Goal: Task Accomplishment & Management: Contribute content

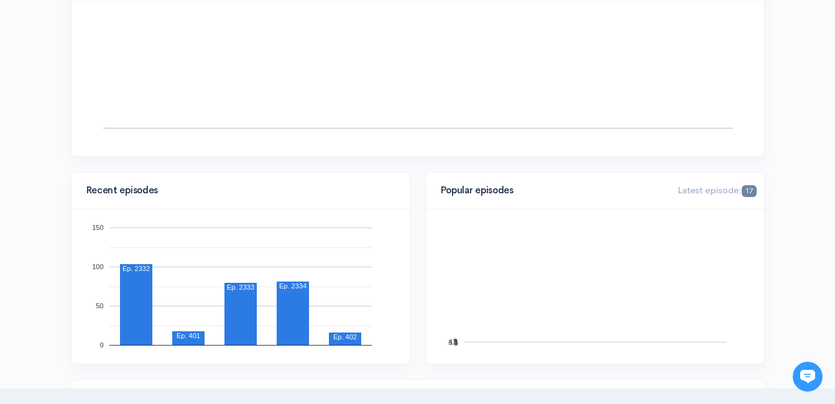
scroll to position [311, 0]
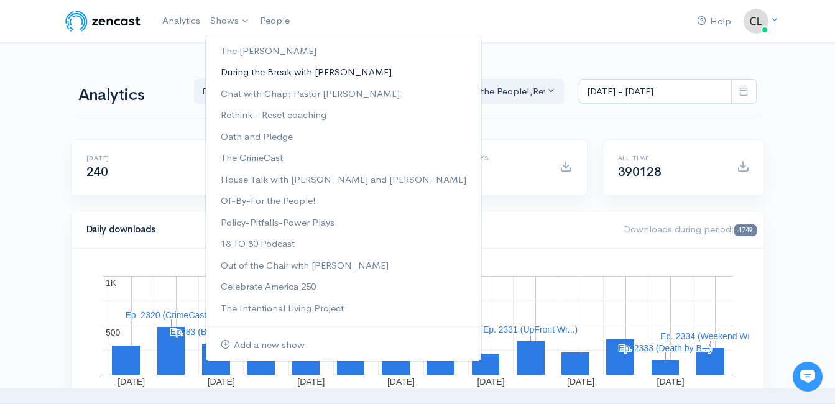
click at [238, 76] on link "During the Break with [PERSON_NAME]" at bounding box center [343, 73] width 275 height 22
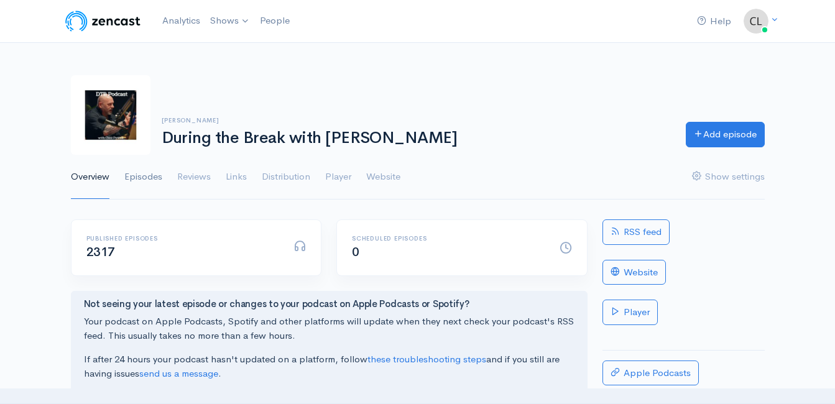
click at [146, 175] on link "Episodes" at bounding box center [143, 177] width 38 height 45
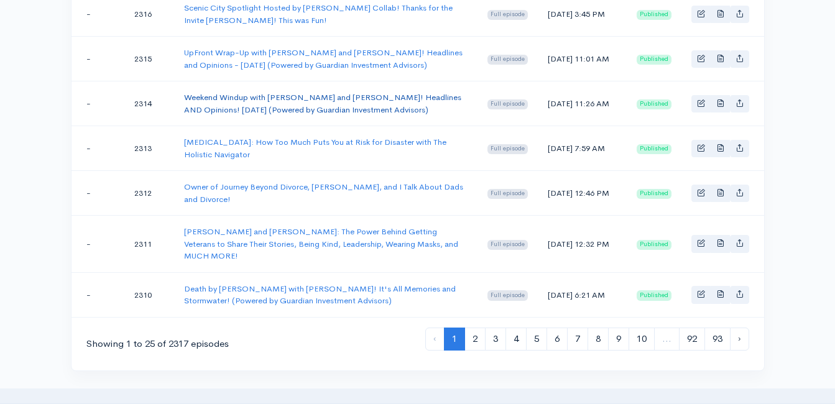
scroll to position [1119, 0]
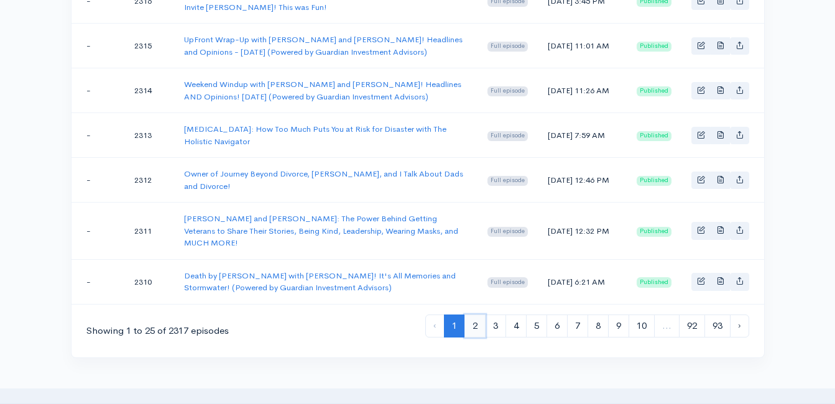
click at [476, 323] on link "2" at bounding box center [474, 326] width 21 height 23
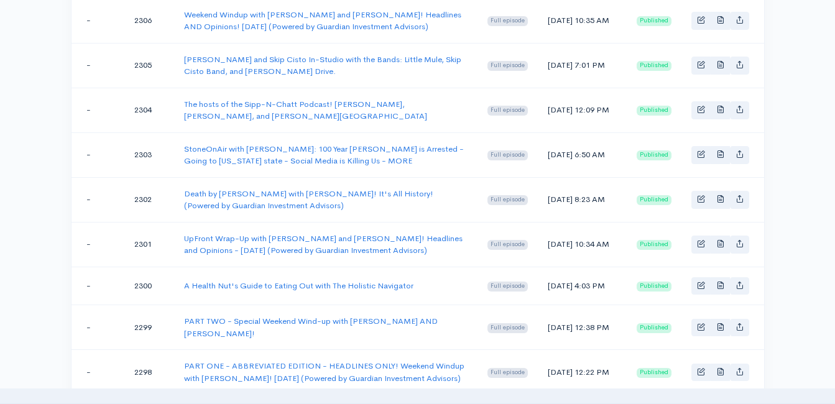
click at [285, 283] on td "A Health Nut's Guide to Eating Out with The Holistic Navigator" at bounding box center [325, 286] width 303 height 39
click at [285, 280] on link "A Health Nut's Guide to Eating Out with The Holistic Navigator" at bounding box center [298, 285] width 229 height 11
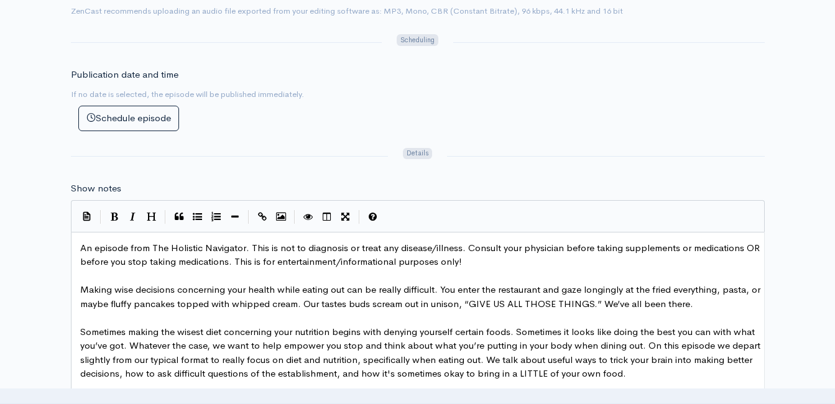
scroll to position [5, 0]
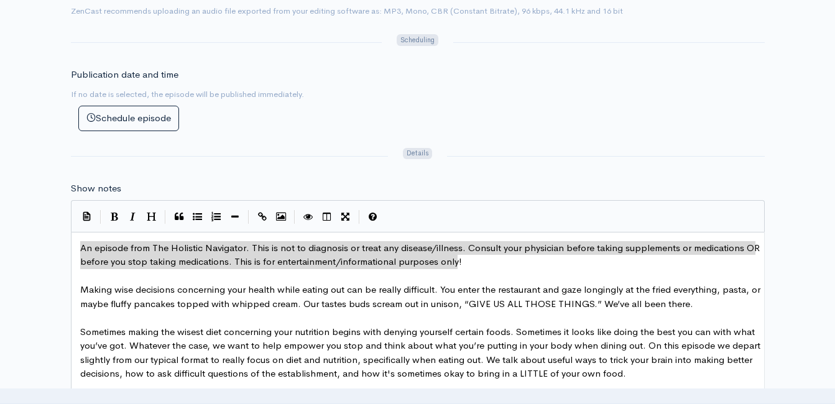
drag, startPoint x: 463, startPoint y: 260, endPoint x: 88, endPoint y: 252, distance: 375.0
type textarea "​An episode from The Holistic Navigator. This is not to diagnosis or treat any …"
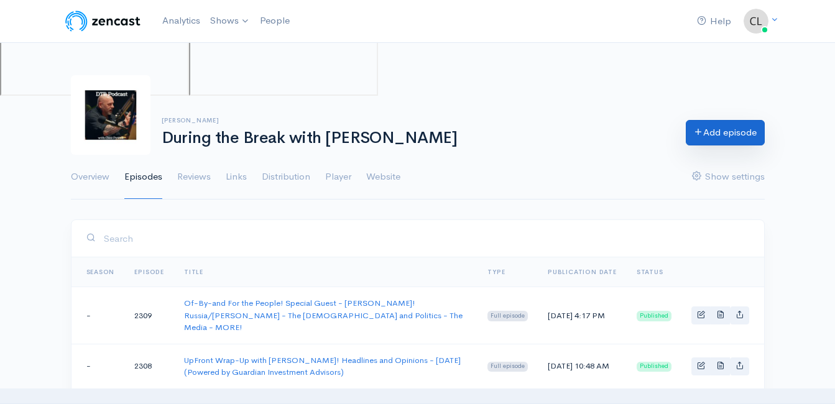
click at [735, 137] on link "Add episode" at bounding box center [725, 132] width 79 height 25
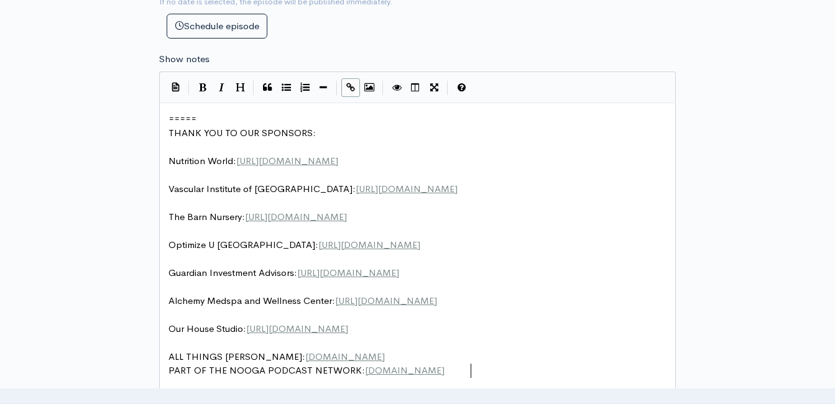
scroll to position [4, 0]
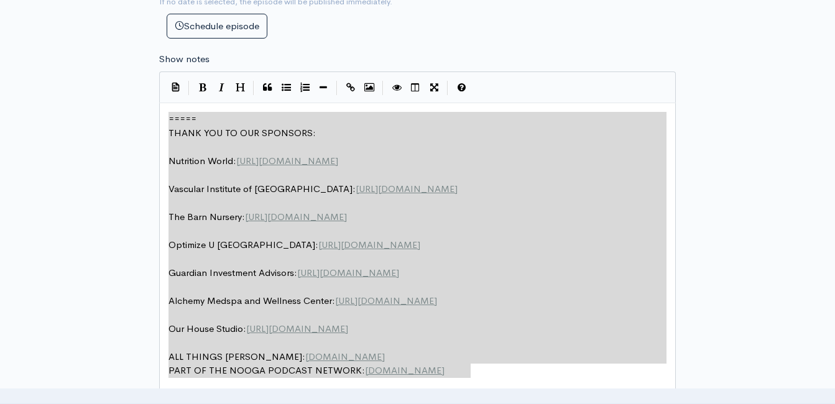
drag, startPoint x: 489, startPoint y: 374, endPoint x: 114, endPoint y: 104, distance: 461.7
type textarea "​===== THANK YOU TO OUR SPONSORS: Nutrition World: [URL][DOMAIN_NAME] Vascular …"
paste textarea
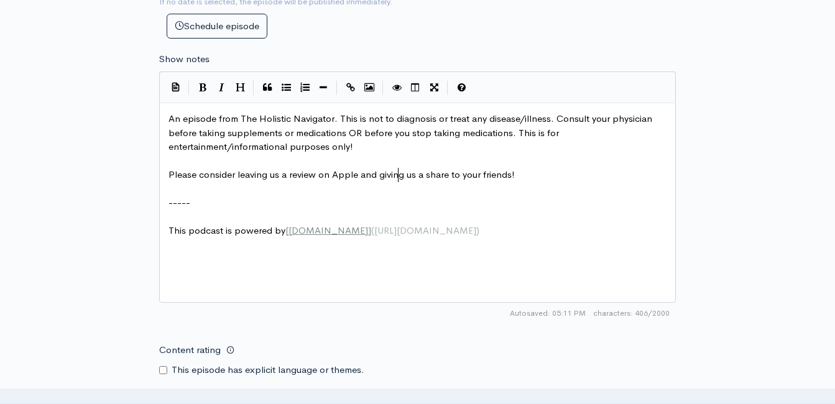
click at [397, 175] on span "Please consider leaving us a review on Apple and giving us a share to your frie…" at bounding box center [341, 174] width 346 height 12
type textarea "Please consider leaving us a review on Apple and giving us a share to your frie…"
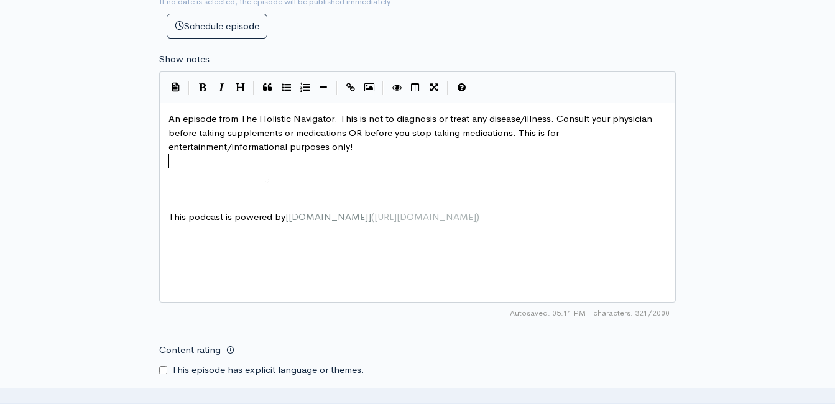
type textarea "​"
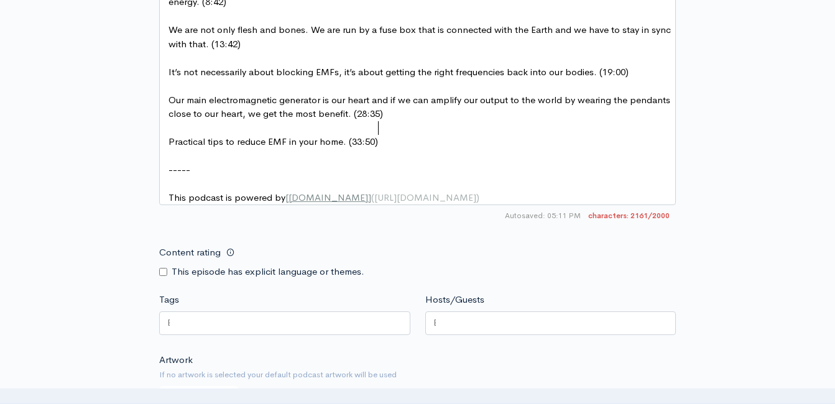
scroll to position [1131, 0]
click at [385, 190] on span "[URL][DOMAIN_NAME]" at bounding box center [425, 196] width 102 height 12
type textarea "This podcast is powered by [[DOMAIN_NAME]]([URL][DOMAIN_NAME])"
click at [271, 162] on pre "-----" at bounding box center [422, 169] width 512 height 14
type textarea "-----"
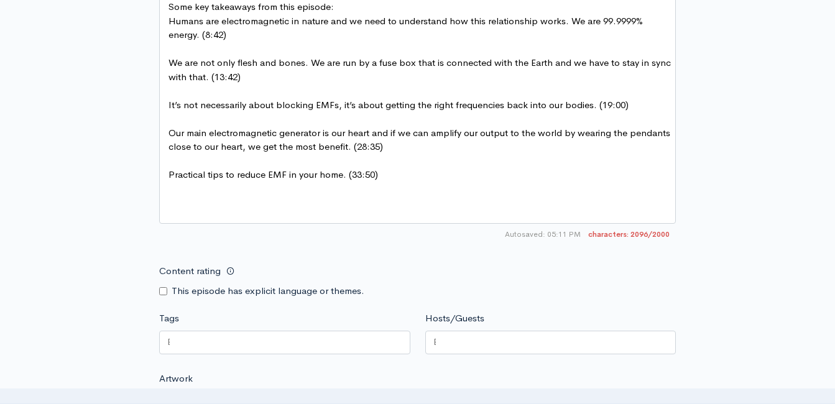
scroll to position [1007, 0]
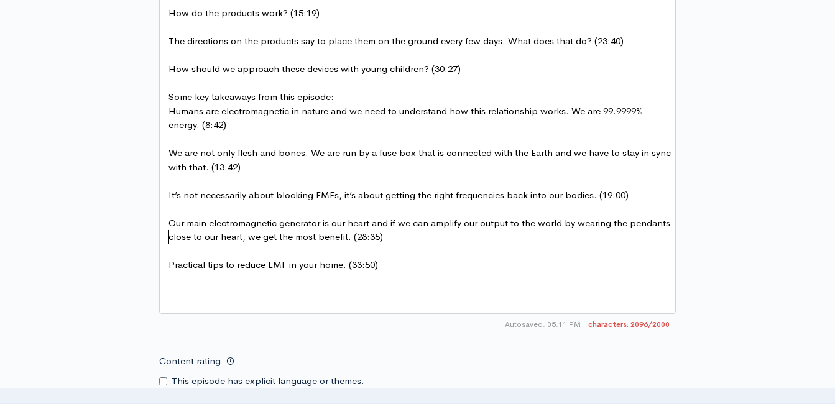
click at [239, 244] on pre "​" at bounding box center [422, 251] width 512 height 14
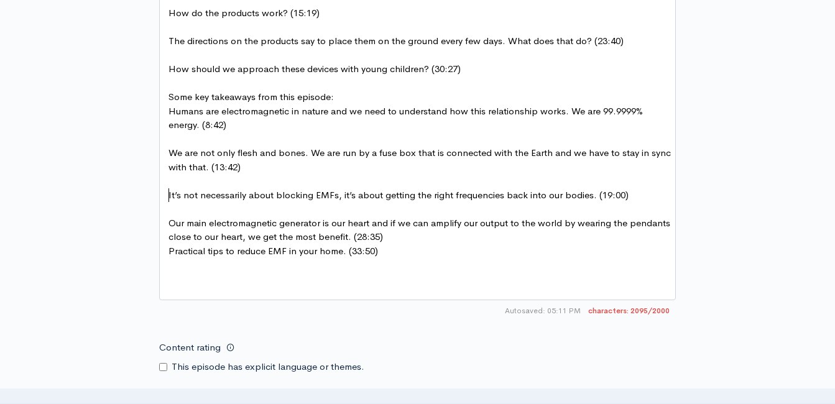
click at [236, 202] on pre "​" at bounding box center [422, 209] width 512 height 14
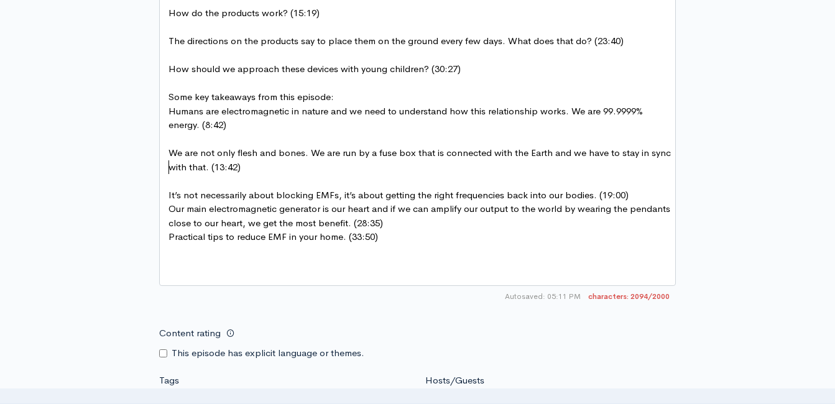
click at [236, 174] on pre "​" at bounding box center [422, 181] width 512 height 14
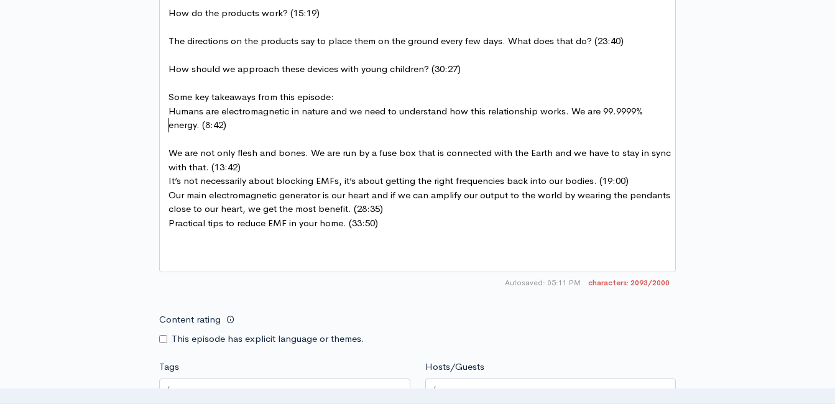
click at [231, 132] on pre "​" at bounding box center [422, 139] width 512 height 14
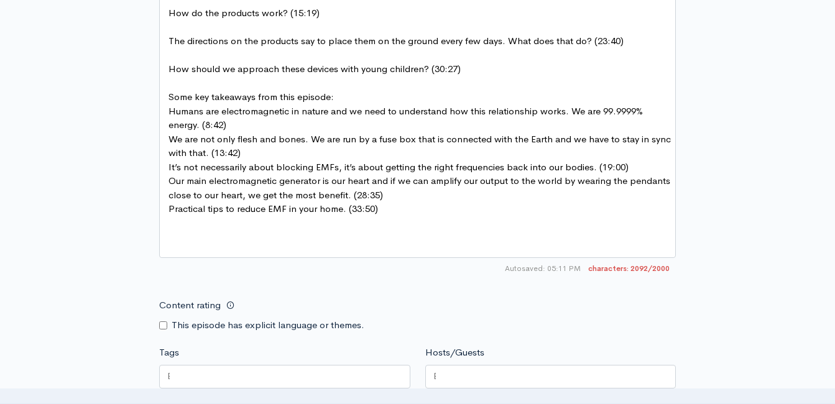
click at [222, 48] on pre "​" at bounding box center [422, 55] width 512 height 14
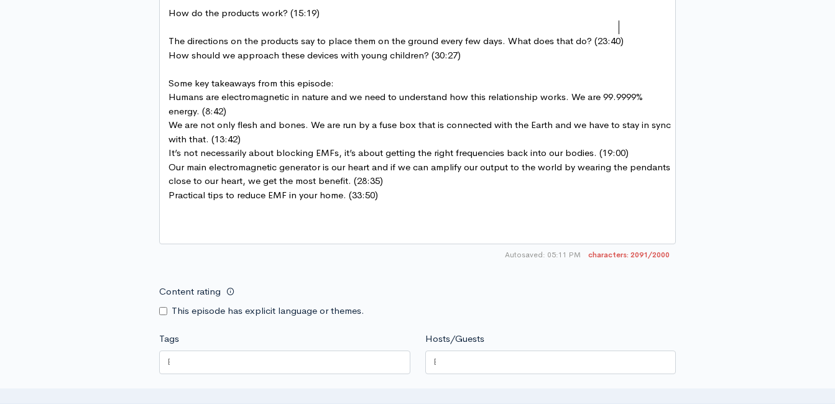
click at [168, 48] on pre "How should we approach these devices with young children? (30:27)" at bounding box center [422, 55] width 512 height 14
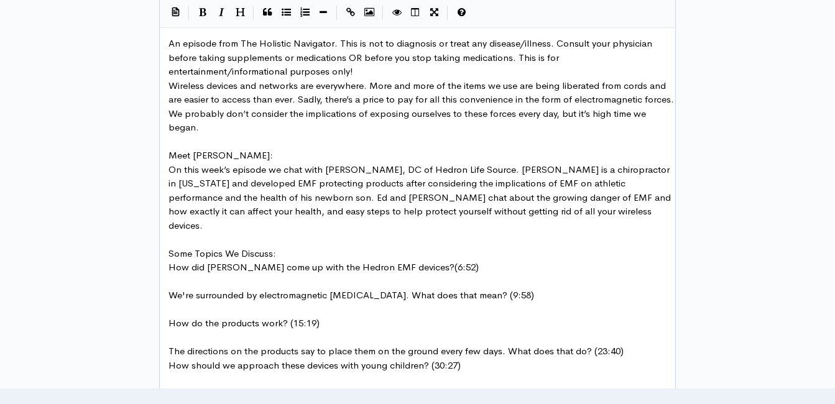
scroll to position [696, 0]
click at [197, 275] on pre "​" at bounding box center [422, 282] width 512 height 14
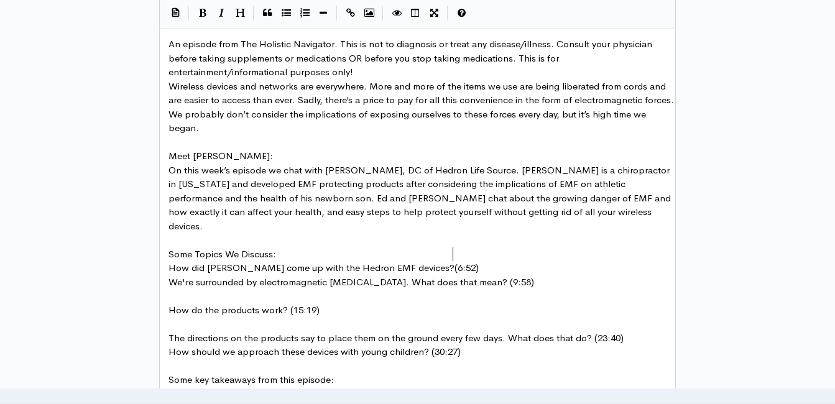
click at [186, 289] on pre "​" at bounding box center [422, 296] width 512 height 14
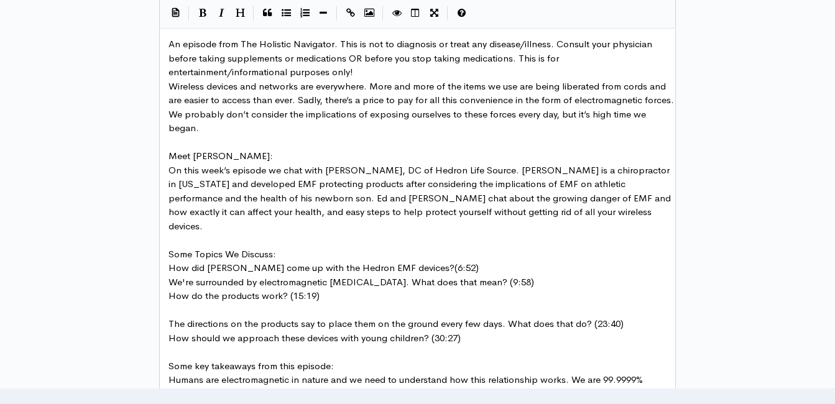
click at [178, 303] on pre "​" at bounding box center [422, 310] width 512 height 14
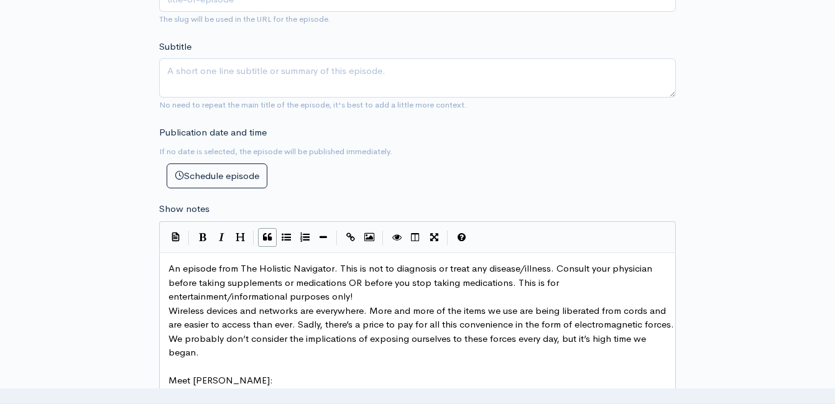
scroll to position [448, 0]
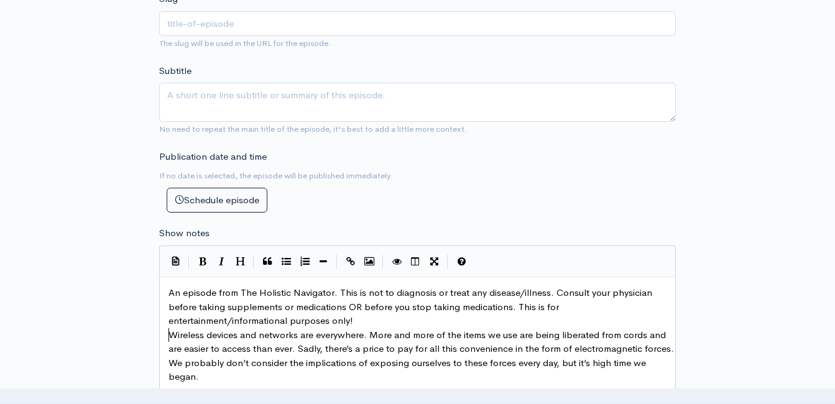
click at [173, 335] on span "Wireless devices and networks are everywhere. More and more of the items we use…" at bounding box center [422, 356] width 508 height 54
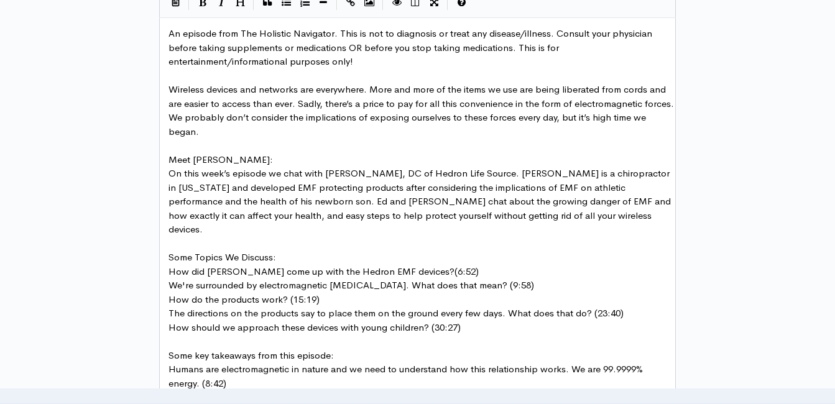
scroll to position [696, 0]
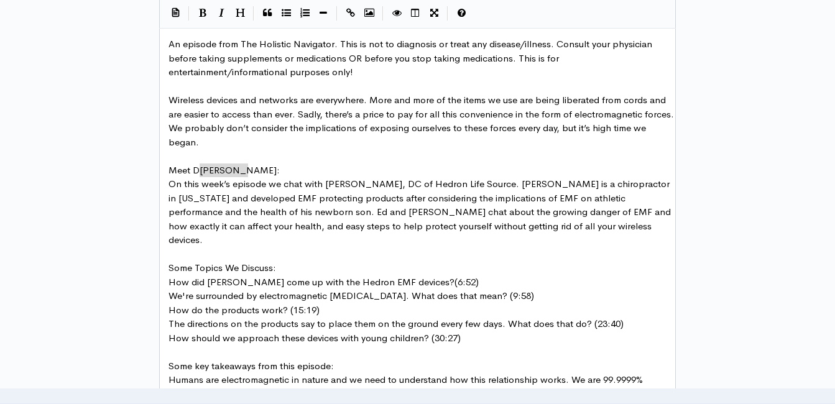
type textarea "Meet [PERSON_NAME]:"
drag, startPoint x: 259, startPoint y: 164, endPoint x: 159, endPoint y: 167, distance: 100.8
type textarea "h"
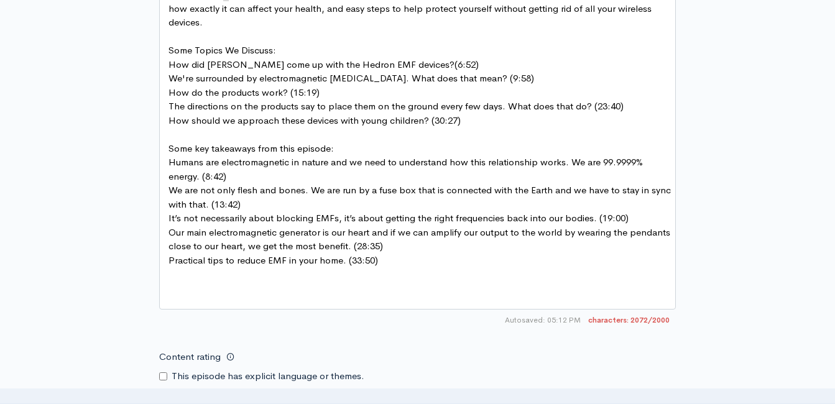
scroll to position [945, 0]
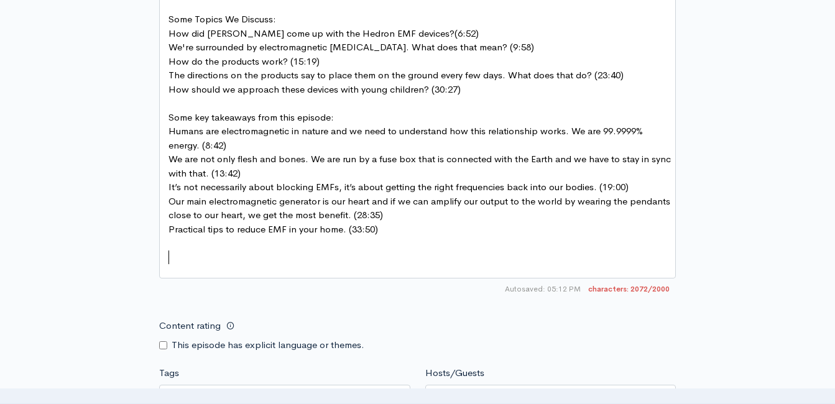
click at [204, 264] on pre "​" at bounding box center [422, 271] width 512 height 14
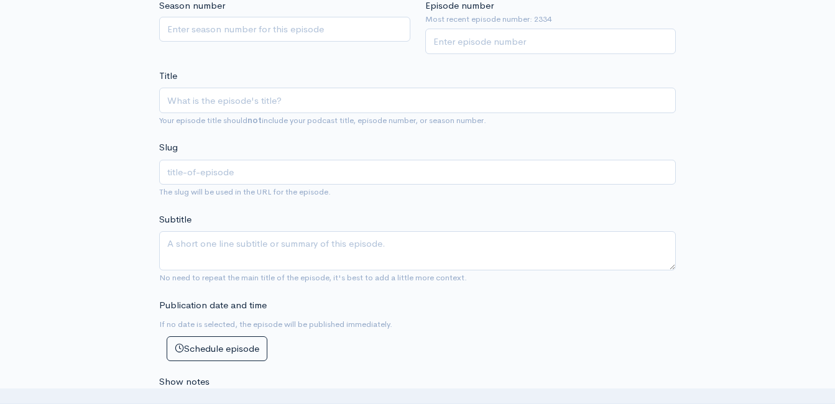
scroll to position [261, 0]
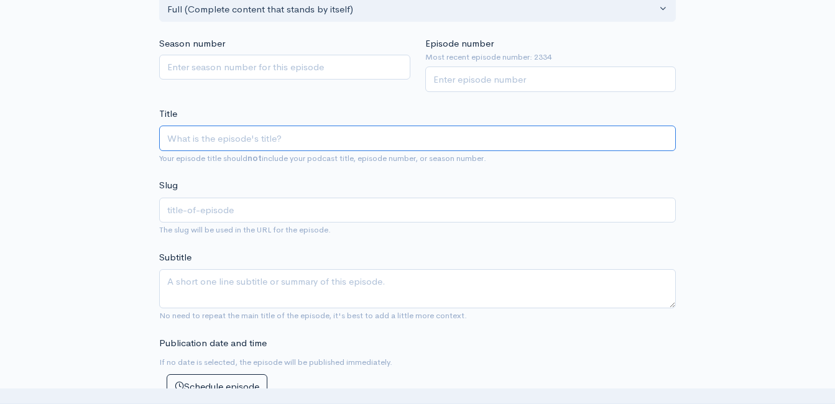
paste input "Guard Yourself From EMF with [PERSON_NAME], [GEOGRAPHIC_DATA]"
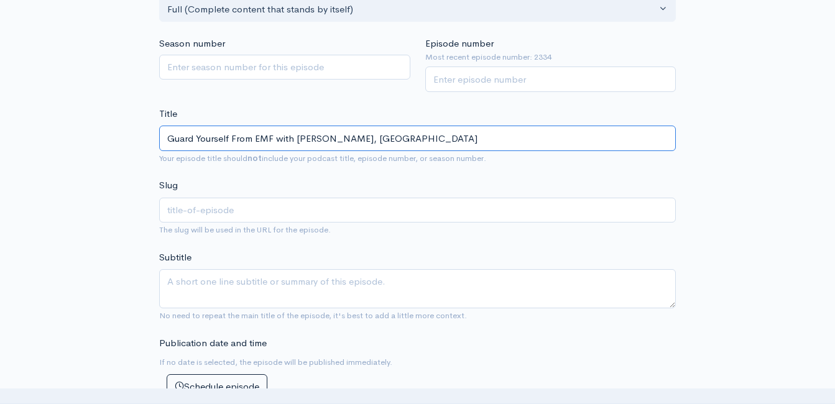
type input "Guard Yourself From EMF with [PERSON_NAME], [GEOGRAPHIC_DATA]"
type input "guard-yourself-from-emf-with-dr-[PERSON_NAME]-dc"
type input "Guard Yourself From EMF with [PERSON_NAME], DC f"
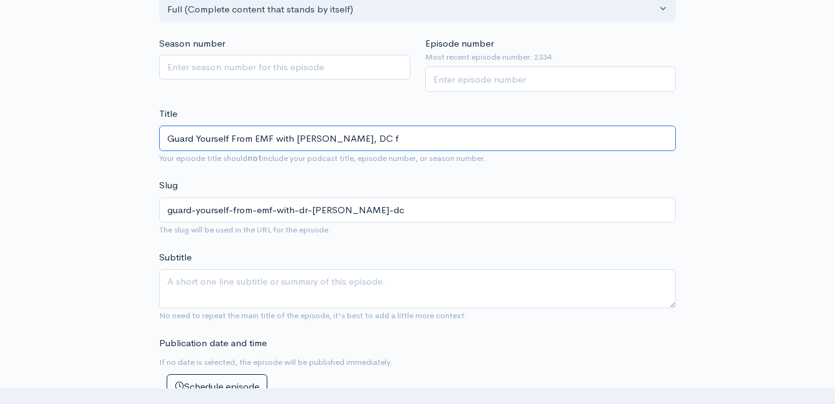
type input "guard-yourself-from-emf-with-dr-[PERSON_NAME]-dc-f"
type input "Guard Yourself From EMF with [PERSON_NAME], DC fr"
type input "guard-yourself-from-emf-with-dr-[PERSON_NAME]-dc-fr"
type input "Guard Yourself From EMF with [PERSON_NAME], DC from"
type input "guard-yourself-from-emf-with-dr-[PERSON_NAME]-dc-from"
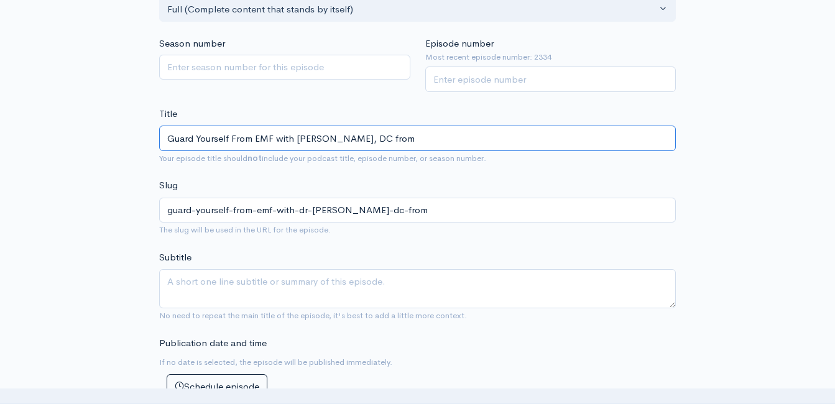
type input "Guard Yourself From EMF with [PERSON_NAME], DC from T"
type input "guard-yourself-from-emf-with-dr-[PERSON_NAME]-dc-from-t"
type input "Guard Yourself From EMF with [PERSON_NAME], DC from The"
type input "guard-yourself-from-emf-with-dr-[PERSON_NAME]-dc-from-the"
type input "Guard Yourself From EMF with [PERSON_NAME], DC from The H"
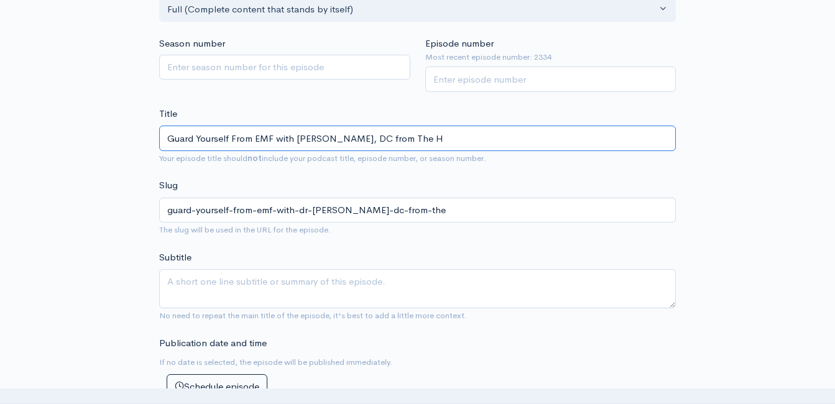
type input "guard-yourself-from-emf-with-dr-[PERSON_NAME]-dc-from-the-h"
type input "Guard Yourself From EMF with [PERSON_NAME], DC from The Ho"
type input "guard-yourself-from-emf-with-dr-[PERSON_NAME]-dc-from-the-ho"
type input "Guard Yourself From EMF with [PERSON_NAME], DC from The Hol"
type input "guard-yourself-from-emf-with-dr-[PERSON_NAME]-dc-from-the-hol"
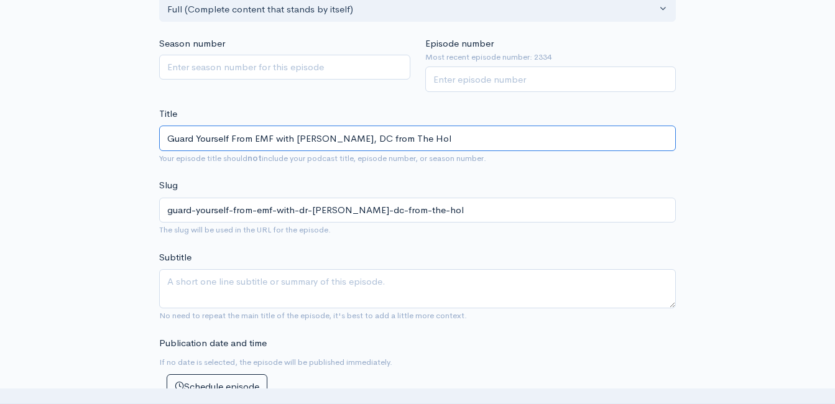
type input "Guard Yourself From EMF with [PERSON_NAME], DC from The [DATE]"
type input "guard-yourself-from-emf-with-dr-[PERSON_NAME]-dc-from-the-[DATE]"
type input "Guard Yourself From EMF with [PERSON_NAME], DC from The Holis"
type input "guard-yourself-from-emf-with-dr-[PERSON_NAME]-dc-from-the-holis"
type input "Guard Yourself From EMF with [PERSON_NAME], DC from The Holist"
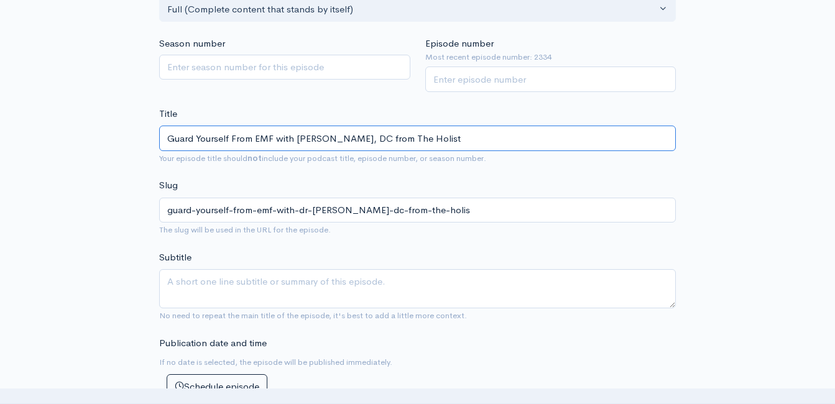
type input "guard-yourself-from-emf-with-dr-[PERSON_NAME]-dc-from-the-holist"
type input "Guard Yourself From EMF with [PERSON_NAME], DC from The Holisti"
type input "guard-yourself-from-emf-with-dr-[PERSON_NAME]-dc-from-the-holisti"
type input "Guard Yourself From EMF with [PERSON_NAME], DC from The Holistic"
type input "guard-yourself-from-emf-with-dr-[PERSON_NAME]-dc-from-the-holistic"
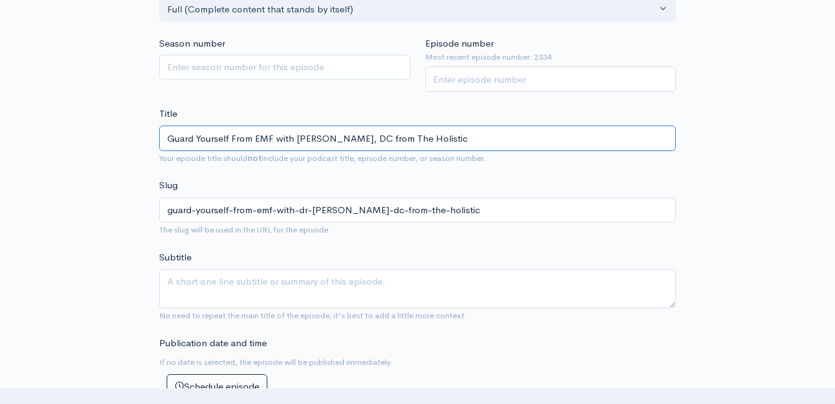
type input "Guard Yourself From EMF with [PERSON_NAME], DC from The Holistic N"
type input "guard-yourself-from-emf-with-dr-[PERSON_NAME]-dc-from-the-holistic-n"
type input "Guard Yourself From EMF with [PERSON_NAME], DC from The Holistic Na"
type input "guard-yourself-from-emf-with-dr-[PERSON_NAME]-dc-from-the-holistic-na"
type input "Guard Yourself From EMF with [PERSON_NAME], DC from The Holistic Nav"
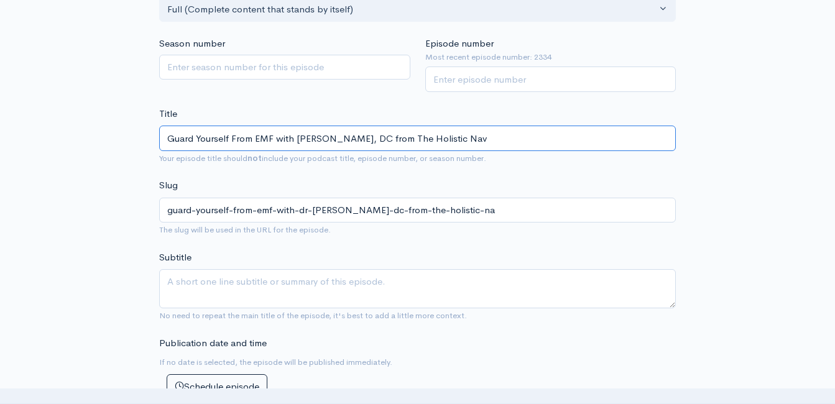
type input "guard-yourself-from-emf-with-dr-[PERSON_NAME]-dc-from-the-holistic-nav"
type input "Guard Yourself From EMF with [PERSON_NAME], DC from The Holistic Navi"
type input "guard-yourself-from-emf-with-dr-[PERSON_NAME]-dc-from-the-holistic-navi"
type input "Guard Yourself From EMF with [PERSON_NAME], DC from The Holistic Navig"
type input "guard-yourself-from-emf-with-dr-[PERSON_NAME]-dc-from-the-holistic-navig"
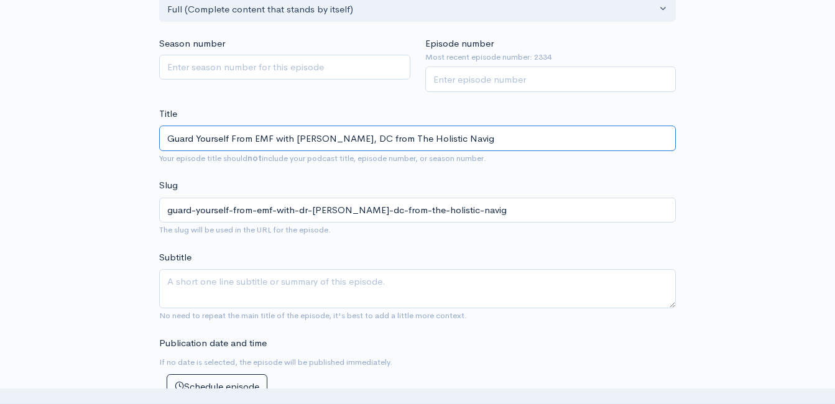
type input "Guard Yourself From EMF with [PERSON_NAME], DC from The Holistic Naviga"
type input "guard-yourself-from-emf-with-dr-[PERSON_NAME]-dc-from-the-holistic-naviga"
type input "Guard Yourself From EMF with [PERSON_NAME], DC from The Holistic Navigat"
type input "guard-yourself-from-emf-with-dr-[PERSON_NAME]-dc-from-the-holistic-navigat"
type input "Guard Yourself From EMF with [PERSON_NAME], DC from The Holistic Navigator"
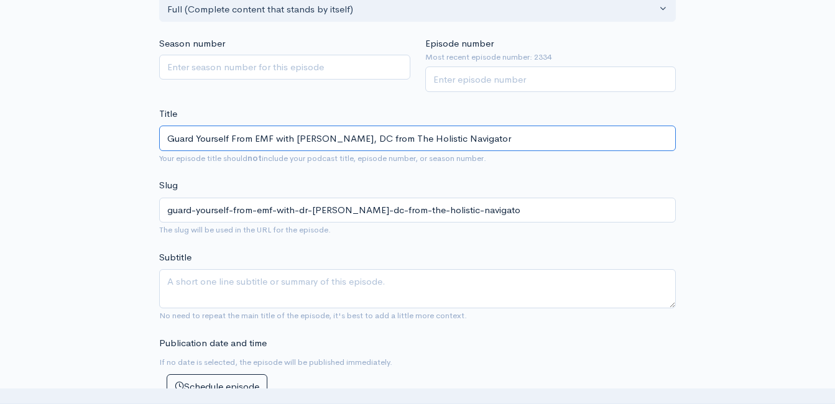
type input "guard-yourself-from-emf-with-dr-[PERSON_NAME]-dc-from-the-holistic-navigator"
type input "Guard Yourself From EMF with [PERSON_NAME], DC from The Holistic Navigator"
click at [480, 79] on input "Episode number" at bounding box center [550, 79] width 251 height 25
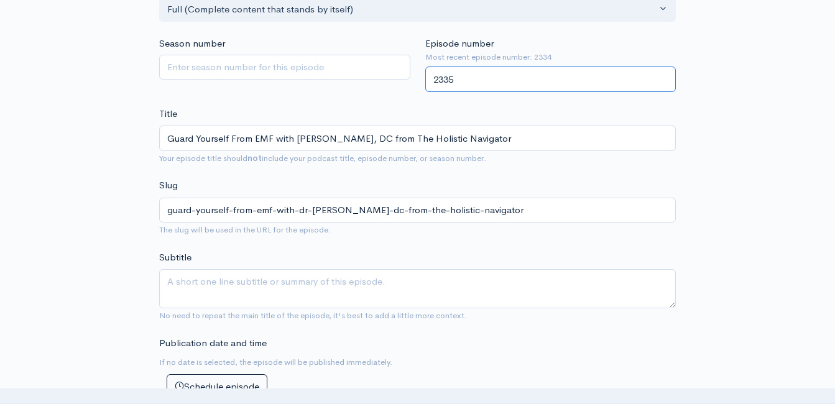
type input "2335"
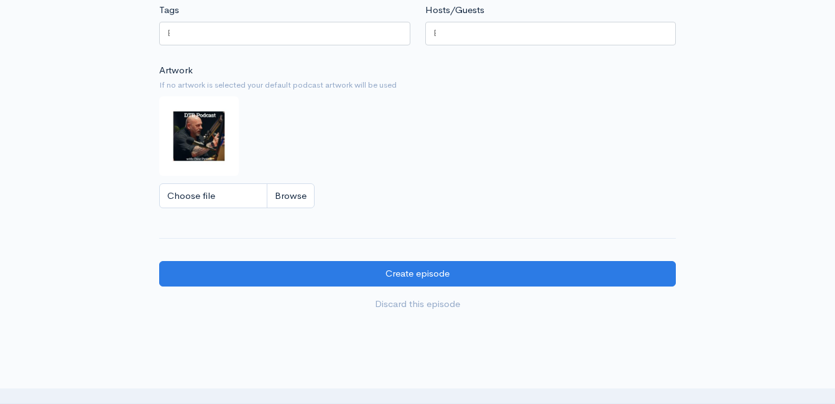
scroll to position [1318, 0]
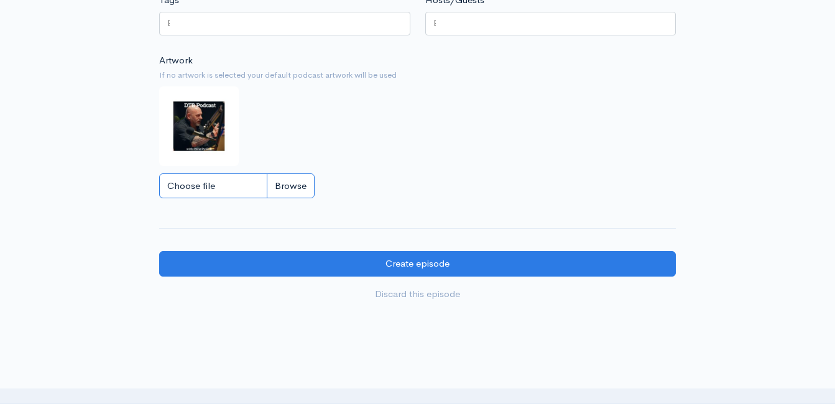
click at [311, 183] on input "Choose file" at bounding box center [236, 185] width 155 height 25
type input "C:\fakepath\p.JPG"
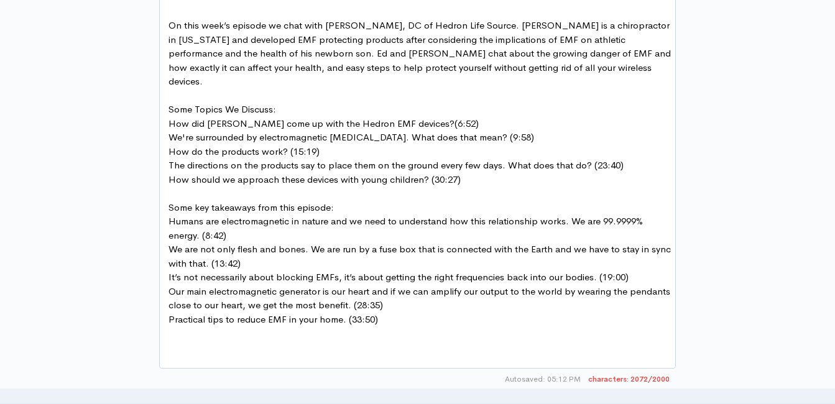
scroll to position [883, 0]
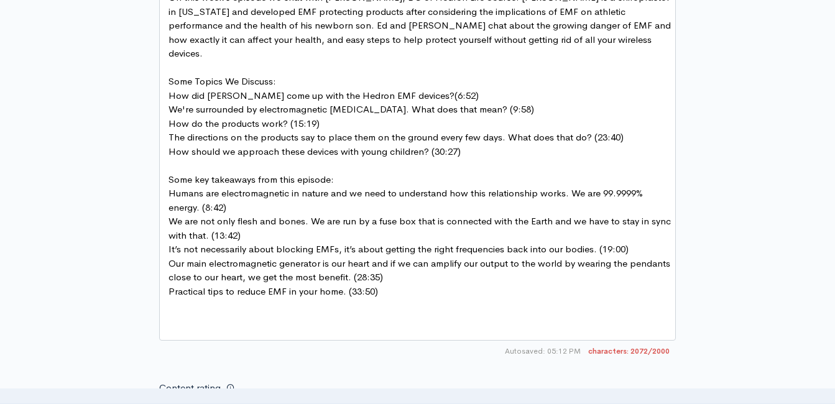
click at [328, 173] on span "Some key takeaways from this episode:" at bounding box center [250, 179] width 165 height 12
click at [271, 75] on span "Some Topics We Discuss:" at bounding box center [222, 81] width 108 height 12
click at [233, 131] on span "The directions on the products say to place them on the ground every few days. …" at bounding box center [395, 137] width 455 height 12
click at [199, 173] on span "Some key takeaways:" at bounding box center [213, 179] width 90 height 12
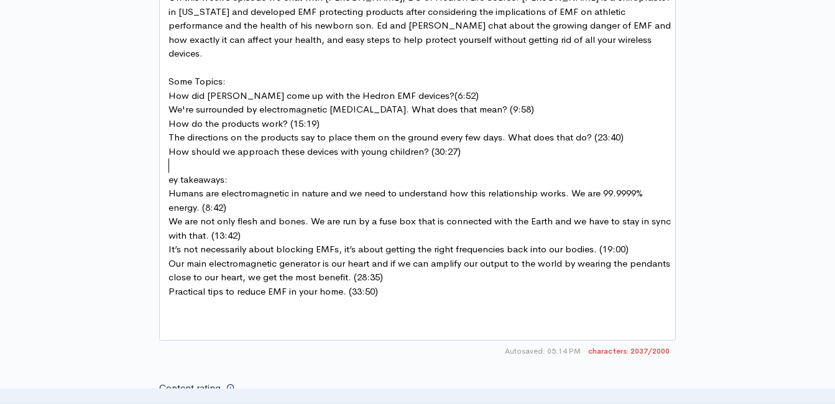
type textarea "K"
click at [196, 75] on span "Some Topics:" at bounding box center [196, 81] width 57 height 12
click at [187, 103] on span "We're surrounded by electromagnetic [MEDICAL_DATA]. What does that mean? (9:58)" at bounding box center [351, 109] width 366 height 12
click at [191, 357] on div "Autosaved: 05:14 PM 2033/2000" at bounding box center [417, 351] width 517 height 21
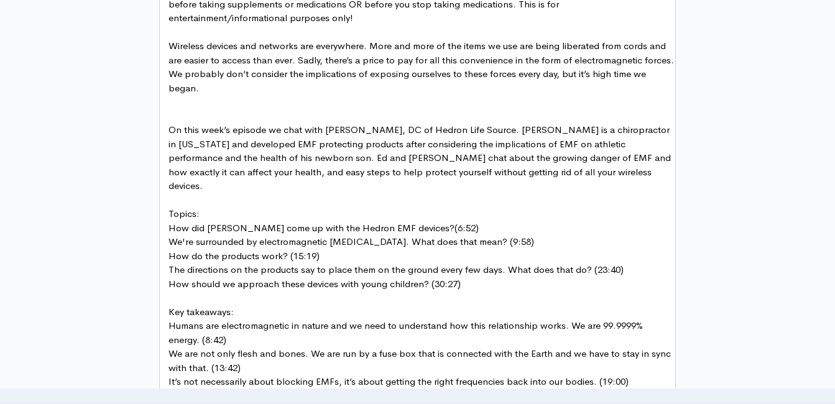
scroll to position [696, 0]
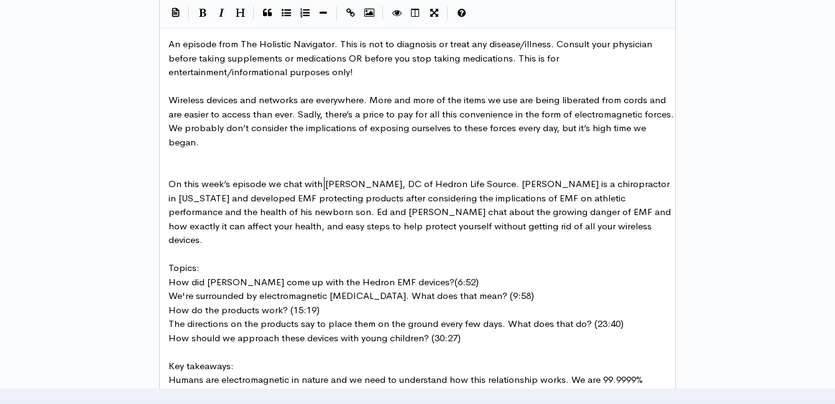
click at [327, 183] on span "On this week’s episode we chat with [PERSON_NAME], DC of Hedron Life Source. [P…" at bounding box center [420, 212] width 505 height 68
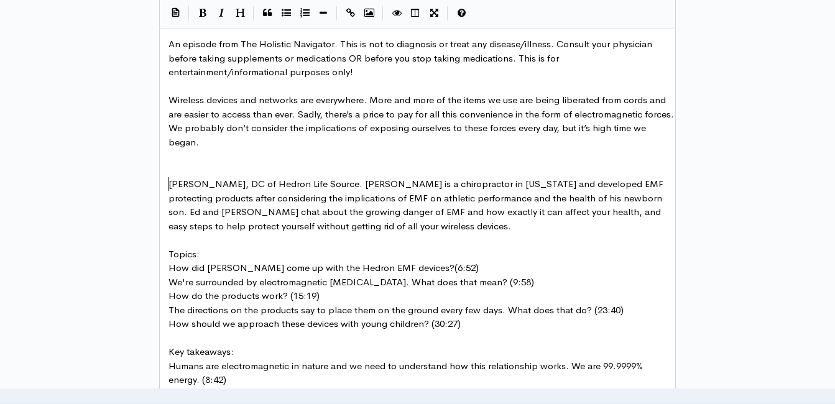
type textarea "[PERSON_NAME], D"
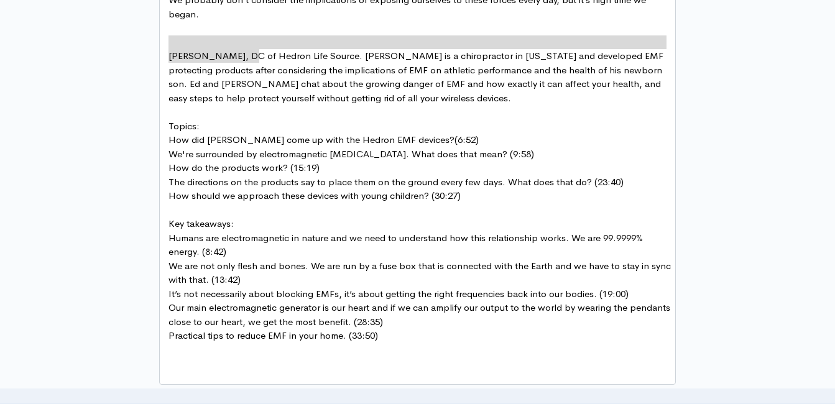
scroll to position [883, 0]
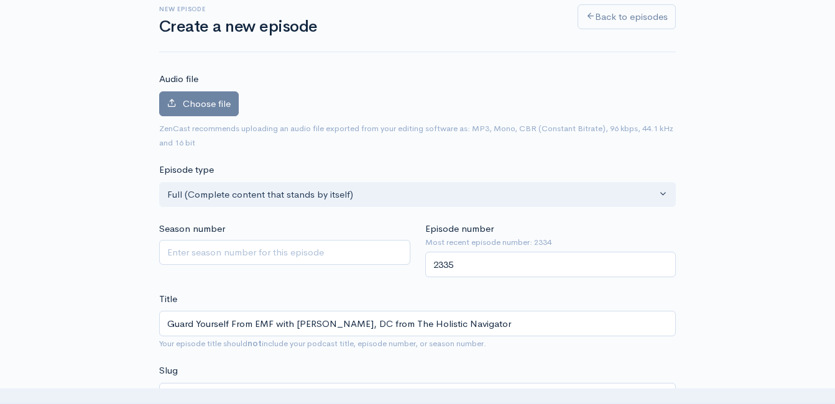
scroll to position [75, 0]
click at [223, 109] on span "Choose file" at bounding box center [207, 105] width 48 height 12
click at [0, 0] on input "Choose file" at bounding box center [0, 0] width 0 height 0
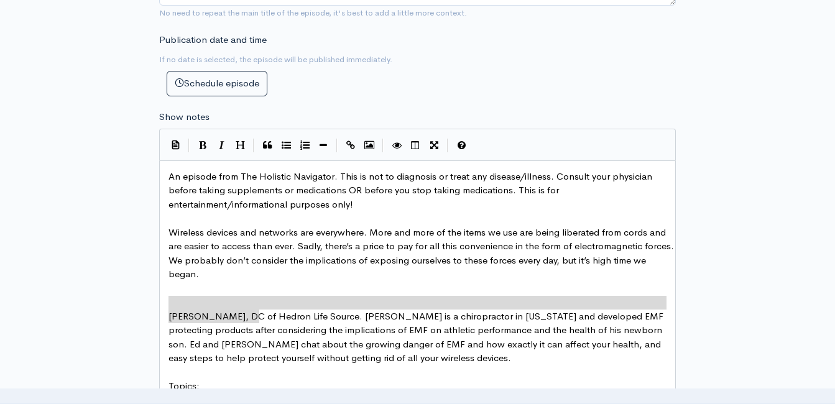
scroll to position [696, 0]
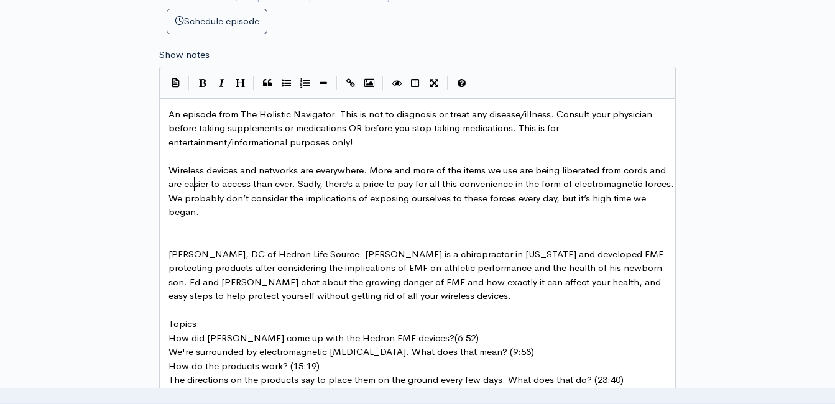
click at [195, 182] on span "Wireless devices and networks are everywhere. More and more of the items we use…" at bounding box center [422, 191] width 508 height 54
click at [113, 174] on div "New episode Create a new episode Back to episodes Audio file Choose file THN+EP…" at bounding box center [417, 188] width 709 height 1682
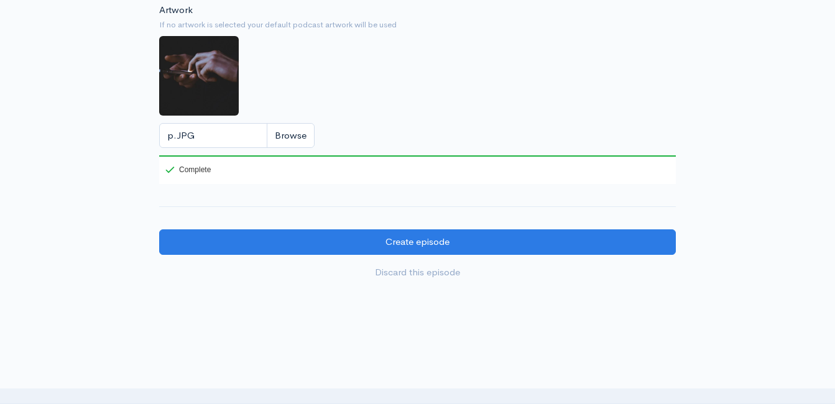
scroll to position [1442, 0]
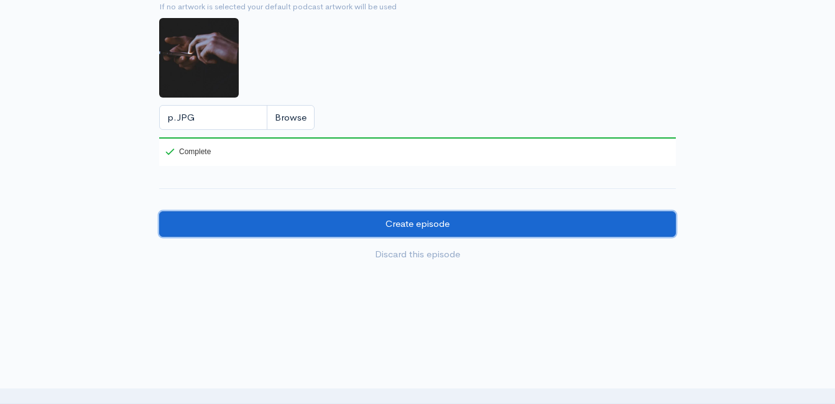
click at [408, 237] on input "Create episode" at bounding box center [417, 223] width 517 height 25
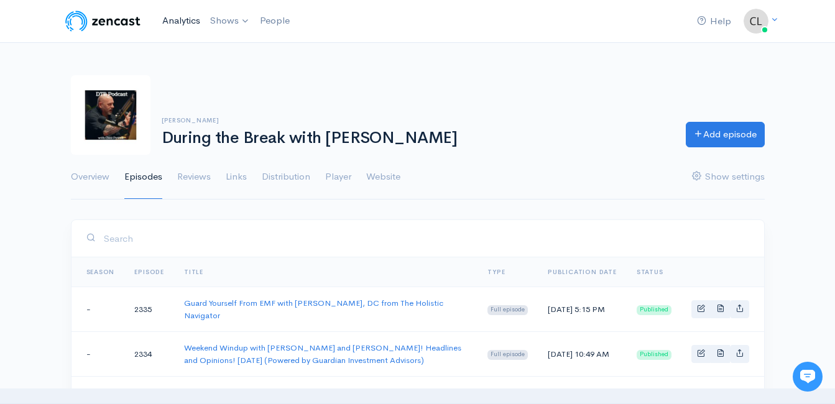
click at [193, 20] on link "Analytics" at bounding box center [181, 20] width 48 height 27
